Goal: Task Accomplishment & Management: Complete application form

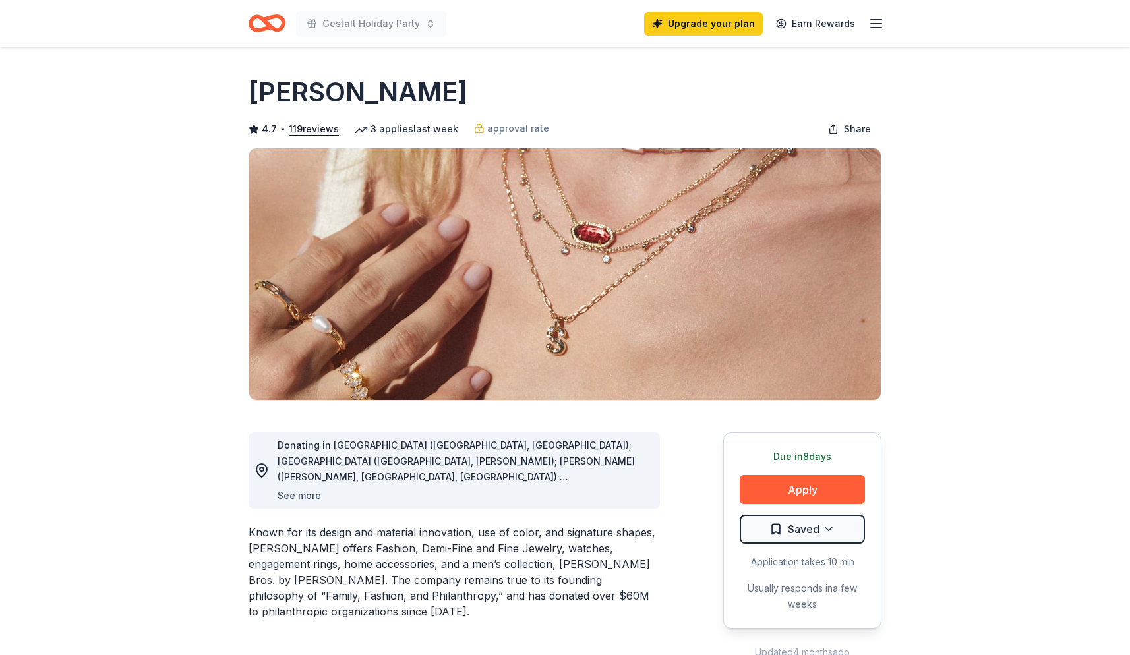
click at [313, 496] on button "See more" at bounding box center [300, 496] width 44 height 16
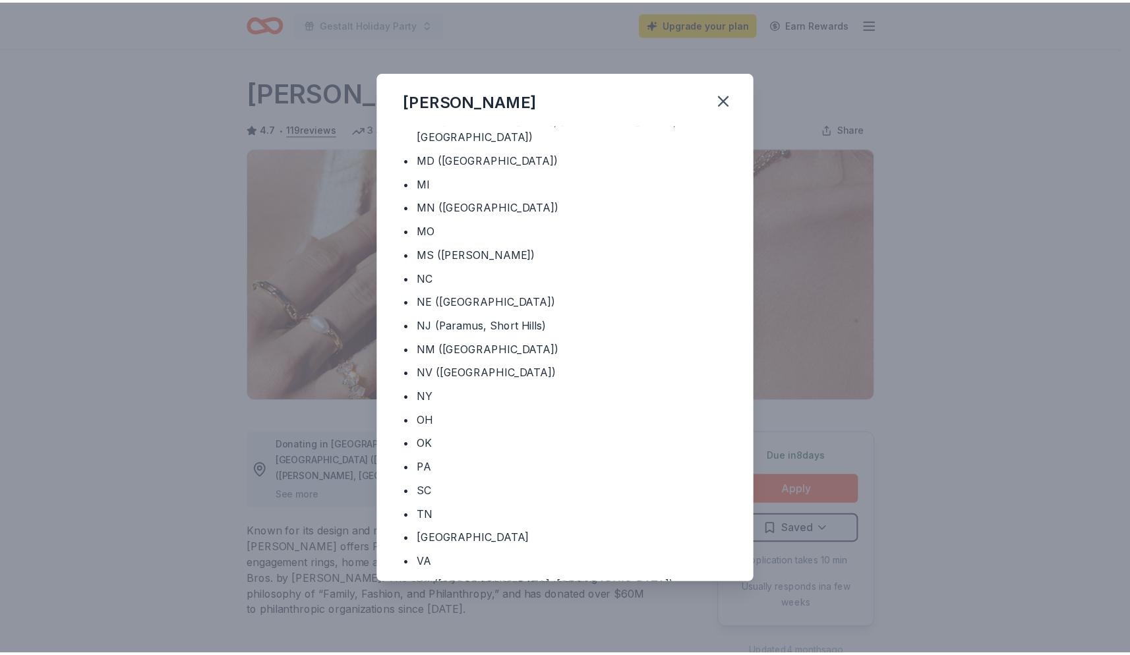
scroll to position [404, 0]
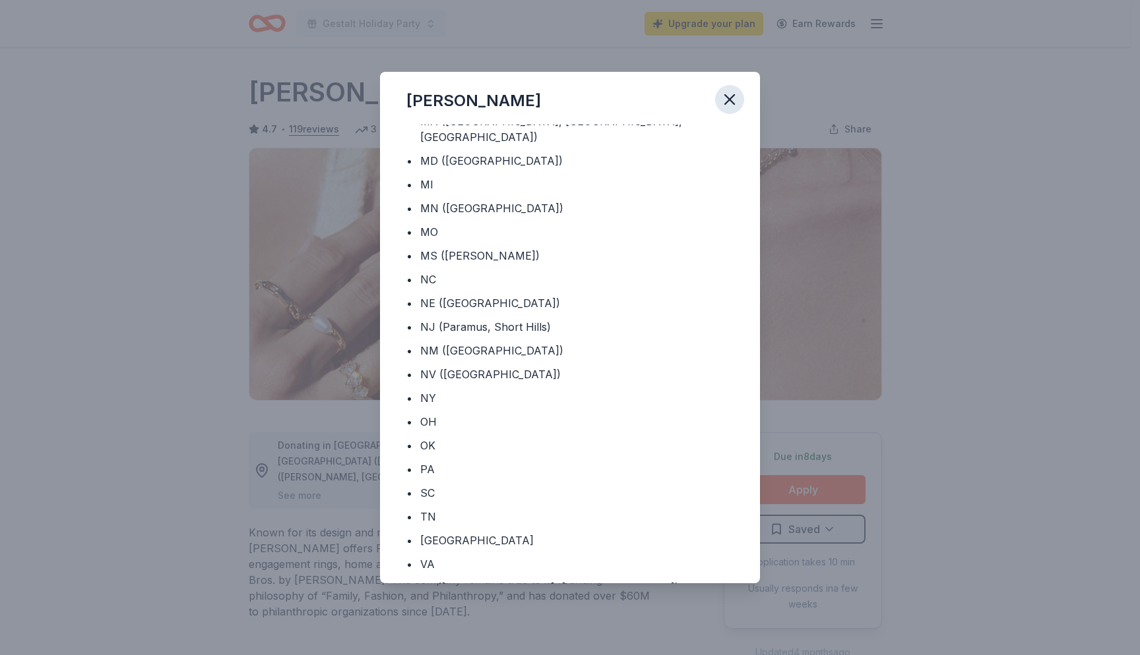
click at [731, 100] on icon "button" at bounding box center [729, 99] width 18 height 18
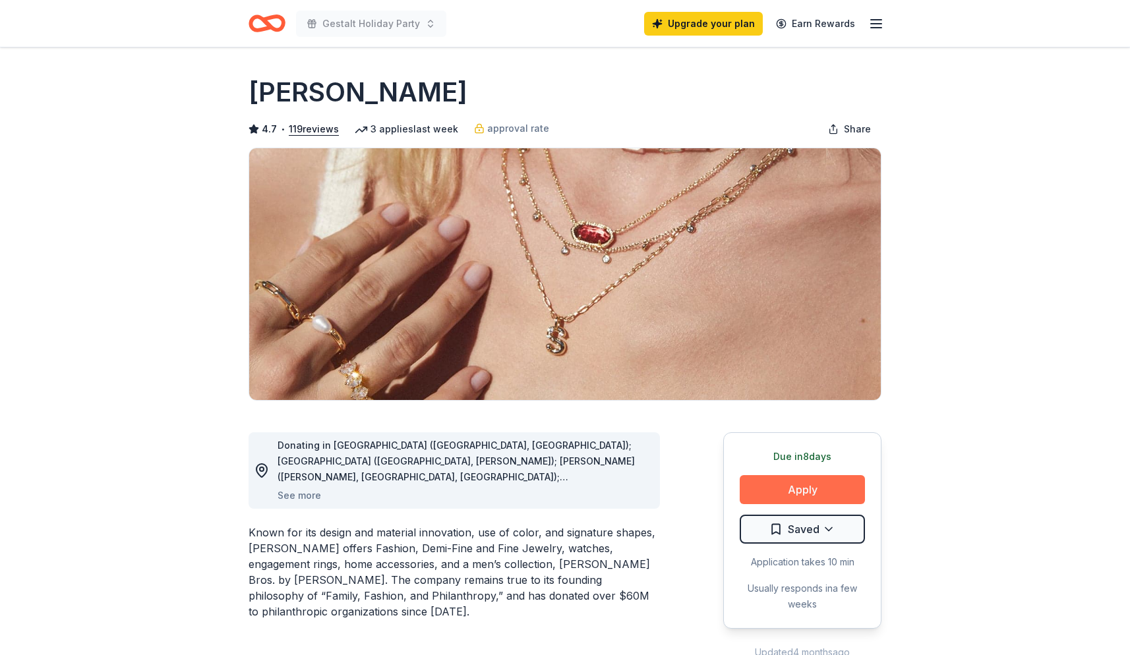
click at [805, 487] on button "Apply" at bounding box center [802, 489] width 125 height 29
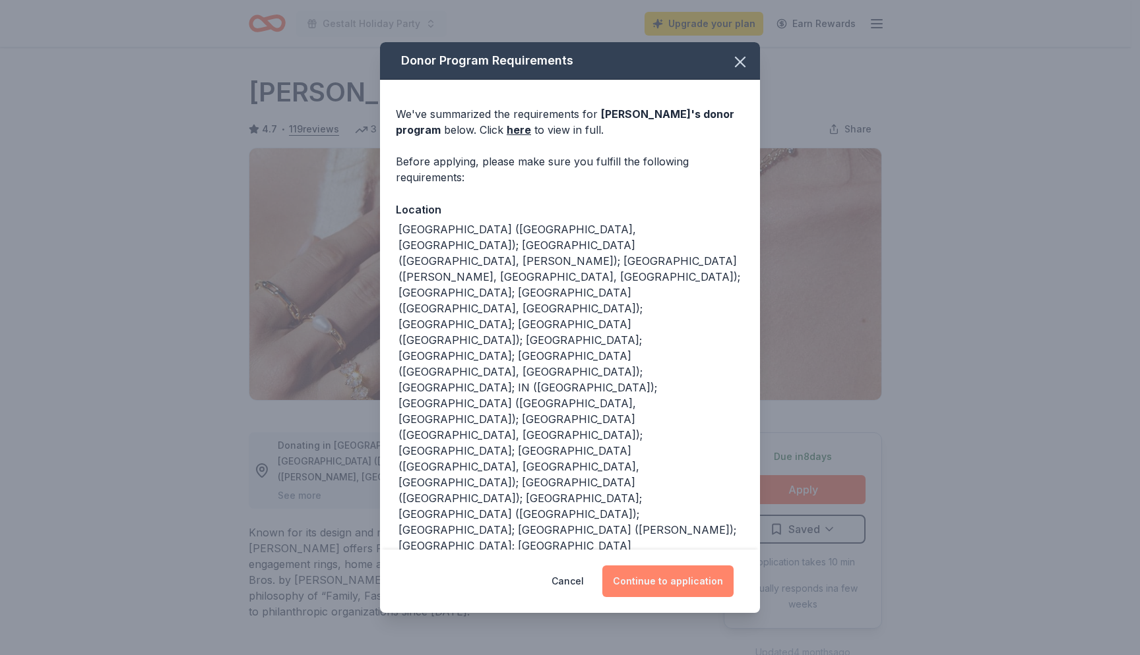
click at [698, 587] on button "Continue to application" at bounding box center [667, 582] width 131 height 32
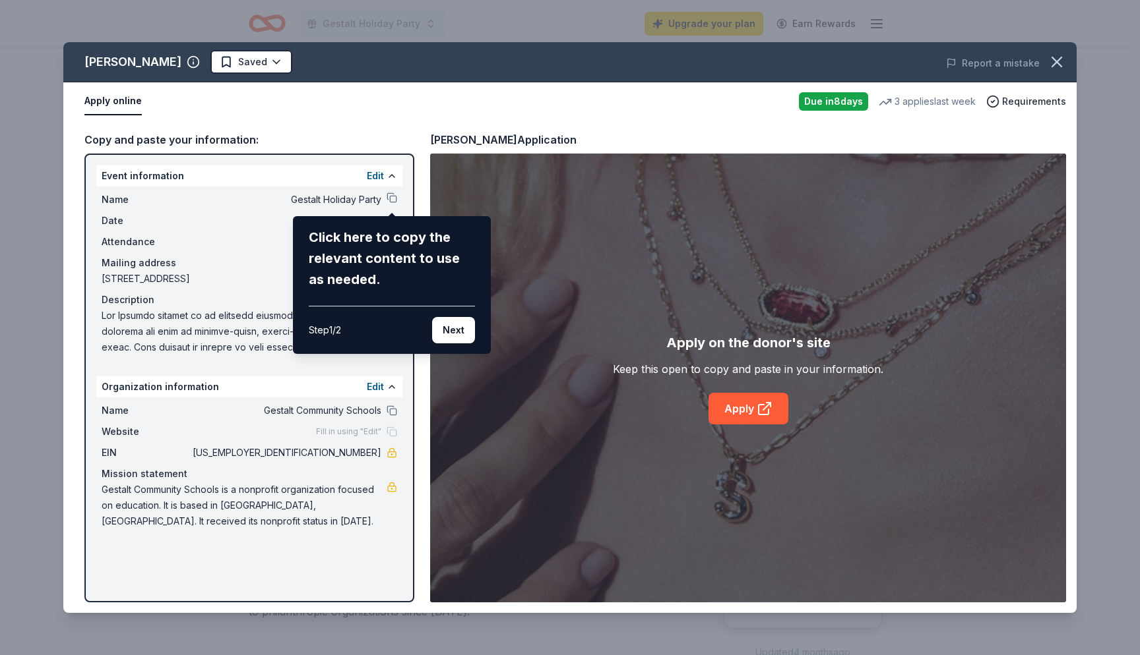
click at [762, 411] on div "Kendra Scott Saved Report a mistake Apply online Due in 8 days 3 applies last w…" at bounding box center [569, 327] width 1013 height 571
click at [1058, 61] on icon "button" at bounding box center [1056, 61] width 9 height 9
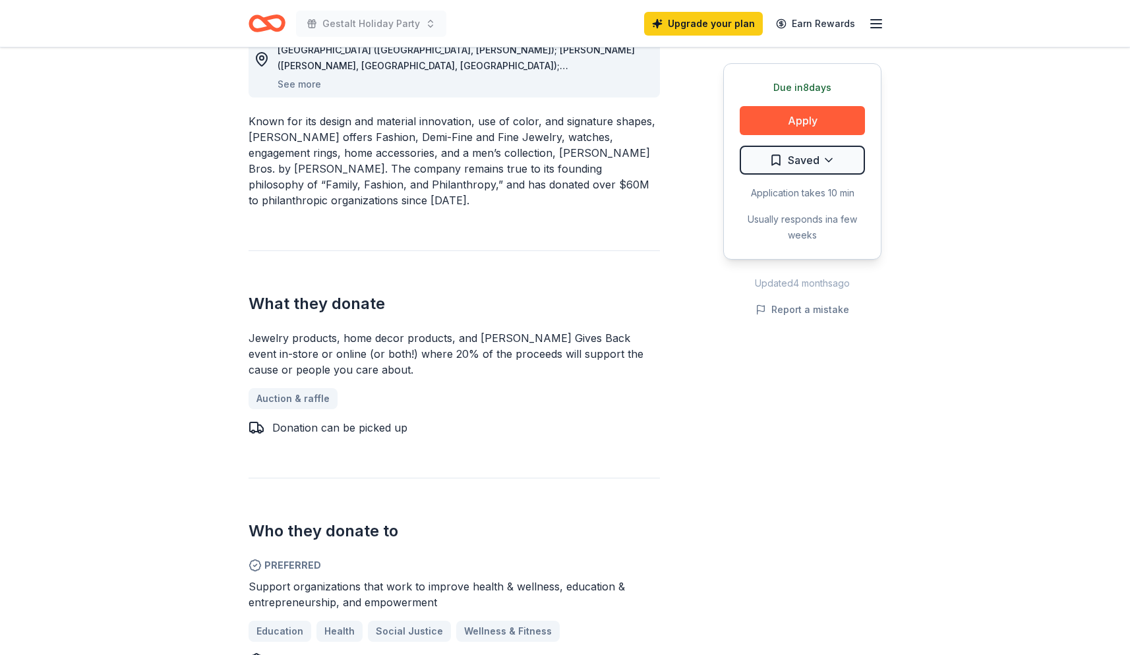
scroll to position [419, 0]
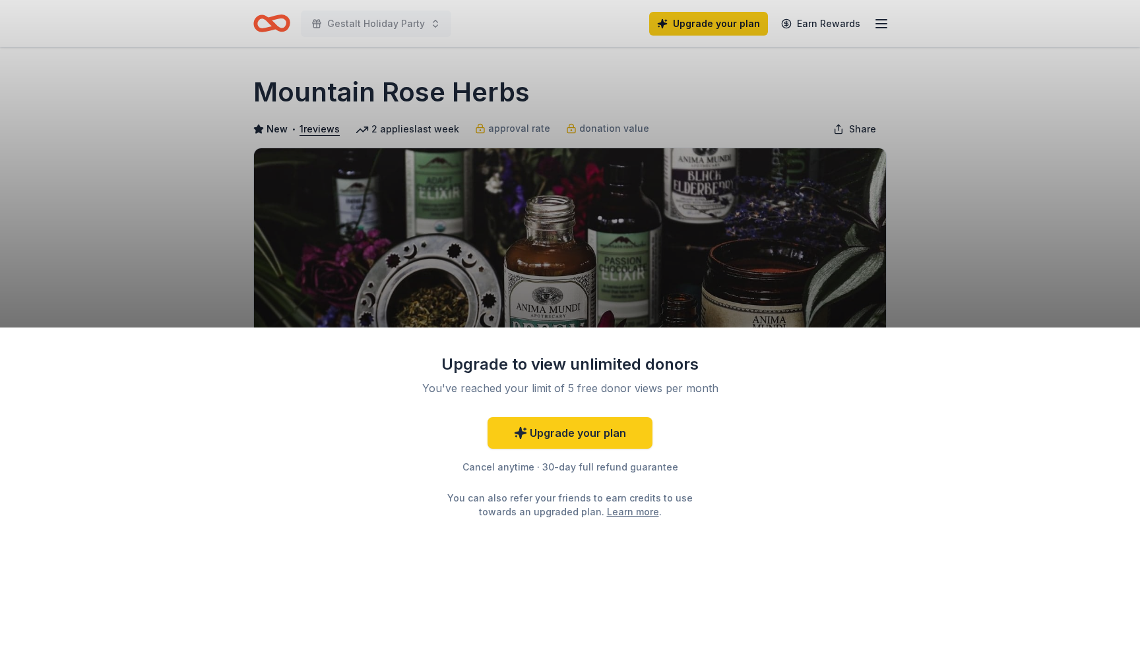
click at [956, 291] on div "Upgrade to view unlimited donors You've reached your limit of 5 free donor view…" at bounding box center [570, 327] width 1140 height 655
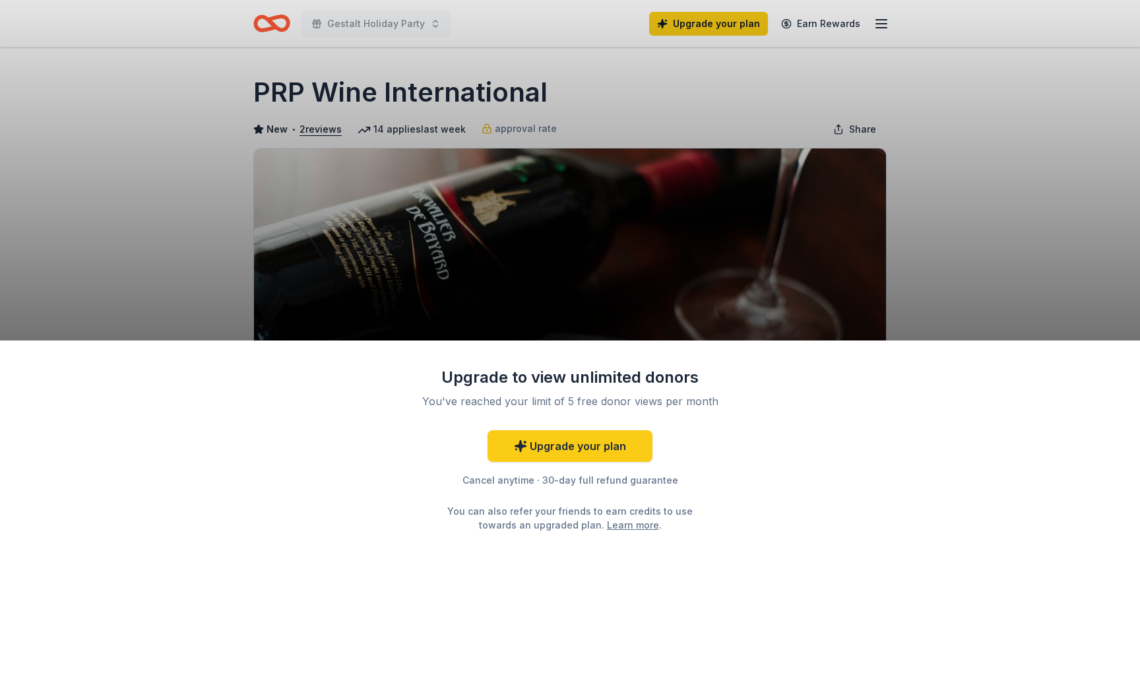
click at [1023, 241] on div "Upgrade to view unlimited donors You've reached your limit of 5 free donor view…" at bounding box center [570, 340] width 1140 height 681
